Goal: Check status: Check status

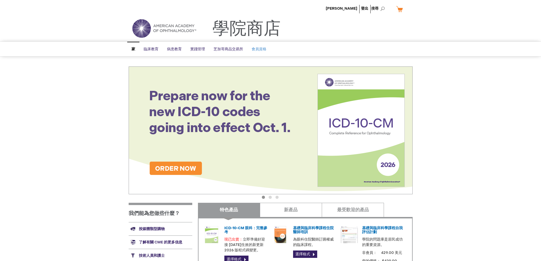
click at [261, 48] on font "會員資格" at bounding box center [259, 49] width 15 height 5
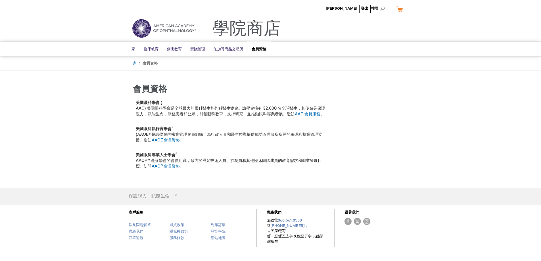
click at [303, 80] on main "會員資格 會員資格 美國眼科學會 ( AAO) 美國眼科學會是全球最大的眼科醫生和外科醫生協會。該學會擁有 32,000 名全球醫生，其使命是保護視力，賦能生…" at bounding box center [270, 130] width 293 height 102
click at [352, 8] on font "黃玉雲" at bounding box center [342, 8] width 32 height 5
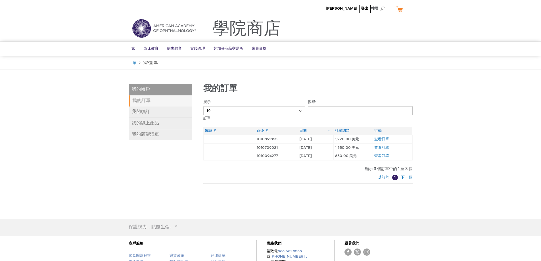
click at [326, 184] on div "我的訂單 展示 10 二十五 50 100 訂單 搜尋: 訂單 確認 ＃ 命令 ＃ 日期 訂單總額 行動 1010891855 2004年8月25日 2025…" at bounding box center [302, 143] width 221 height 119
click at [387, 138] on font "查看訂單" at bounding box center [382, 139] width 15 height 5
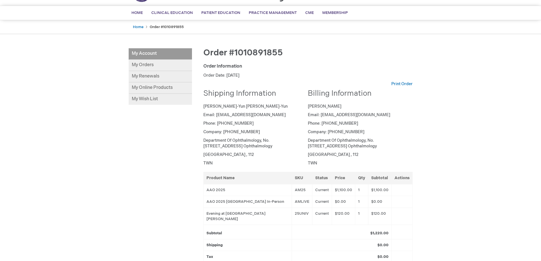
scroll to position [28, 0]
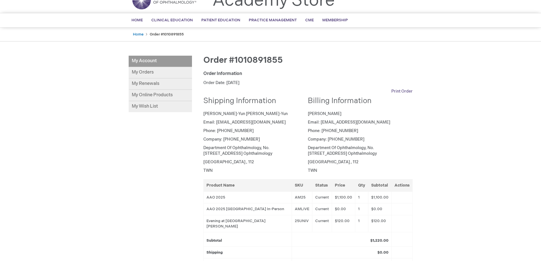
click at [411, 91] on link "Print Order" at bounding box center [402, 92] width 21 height 6
click at [402, 93] on link "Print Order" at bounding box center [402, 92] width 21 height 6
click at [164, 72] on link "My Orders" at bounding box center [160, 72] width 63 height 11
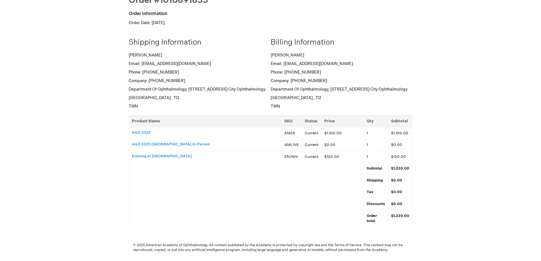
scroll to position [37, 0]
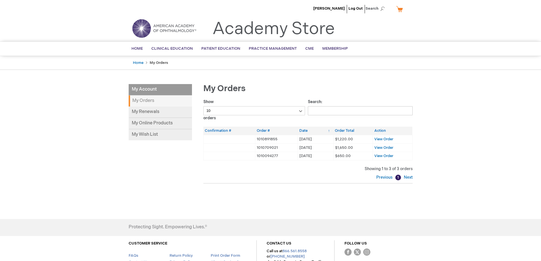
click at [234, 141] on td at bounding box center [230, 139] width 52 height 9
click at [336, 50] on span "Membership" at bounding box center [336, 48] width 26 height 5
